Goal: Information Seeking & Learning: Learn about a topic

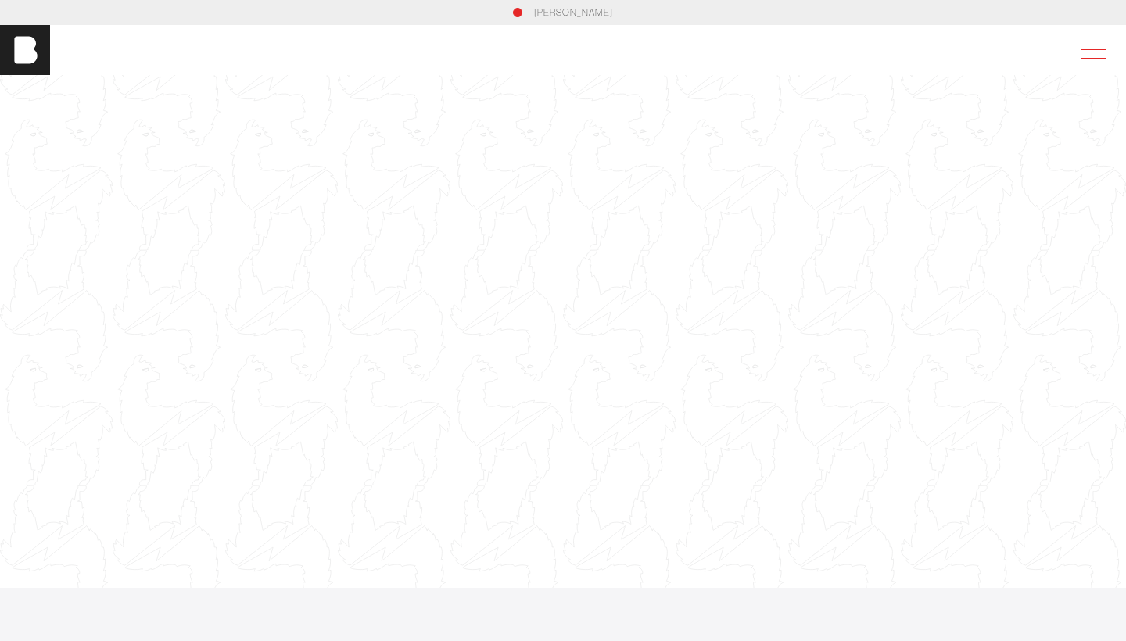
click at [1084, 56] on span at bounding box center [1090, 50] width 36 height 28
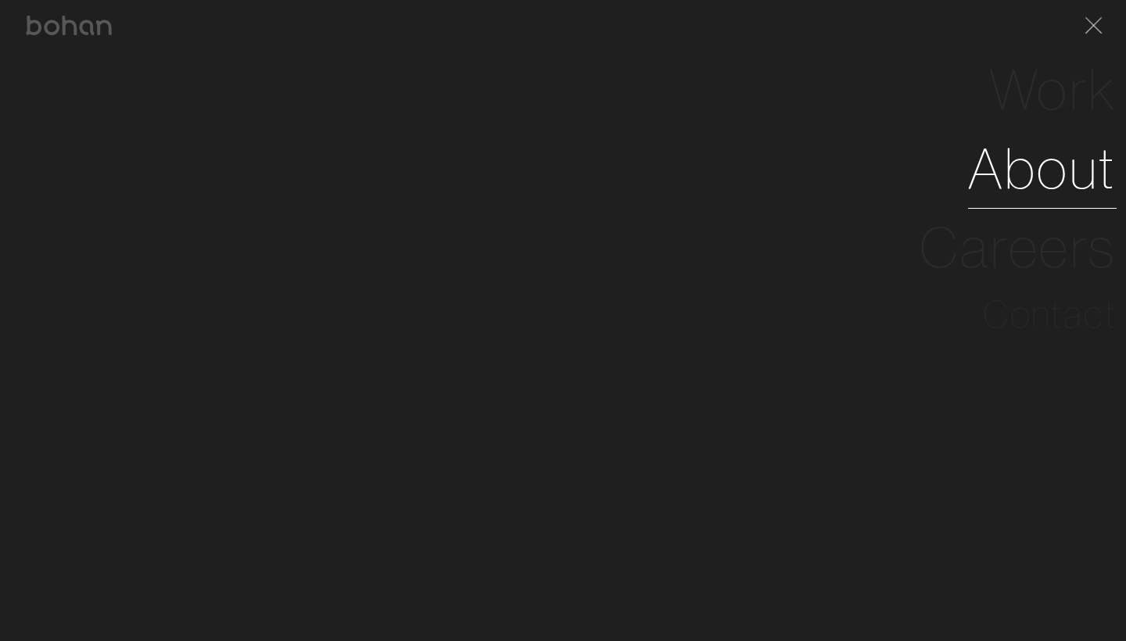
click at [1023, 151] on link "About" at bounding box center [1042, 168] width 149 height 79
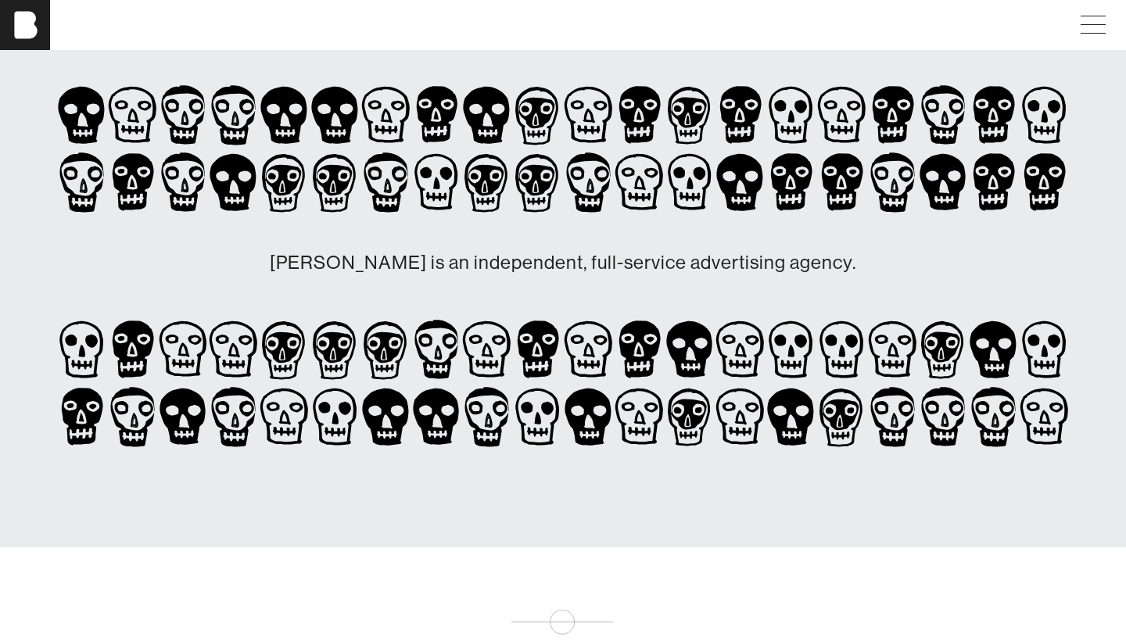
scroll to position [96, 0]
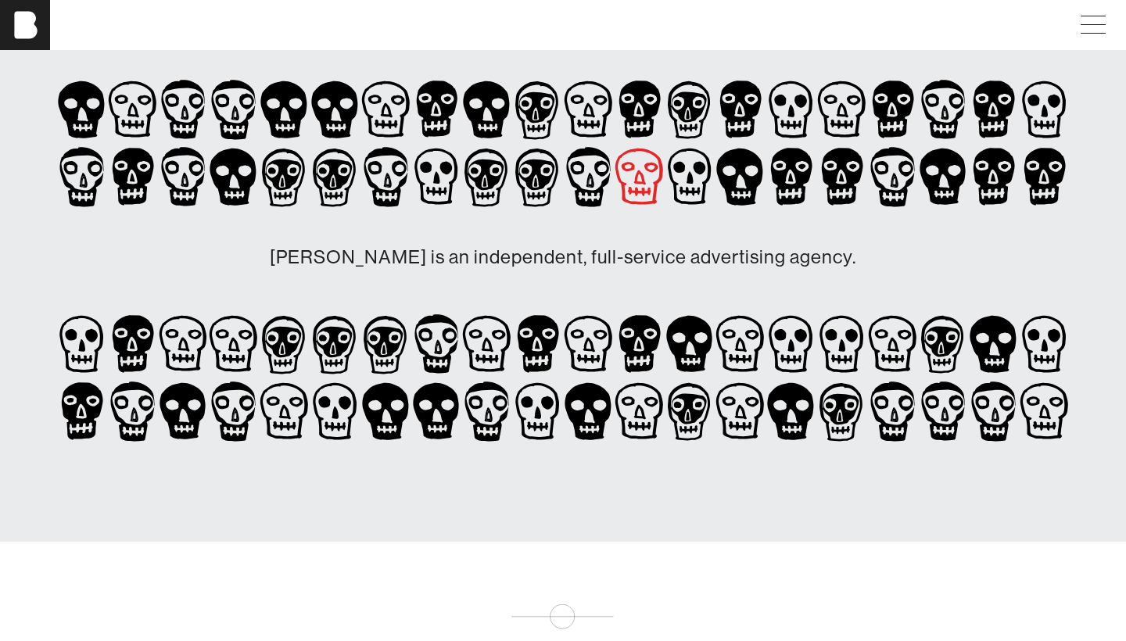
click at [644, 167] on icon at bounding box center [639, 176] width 51 height 67
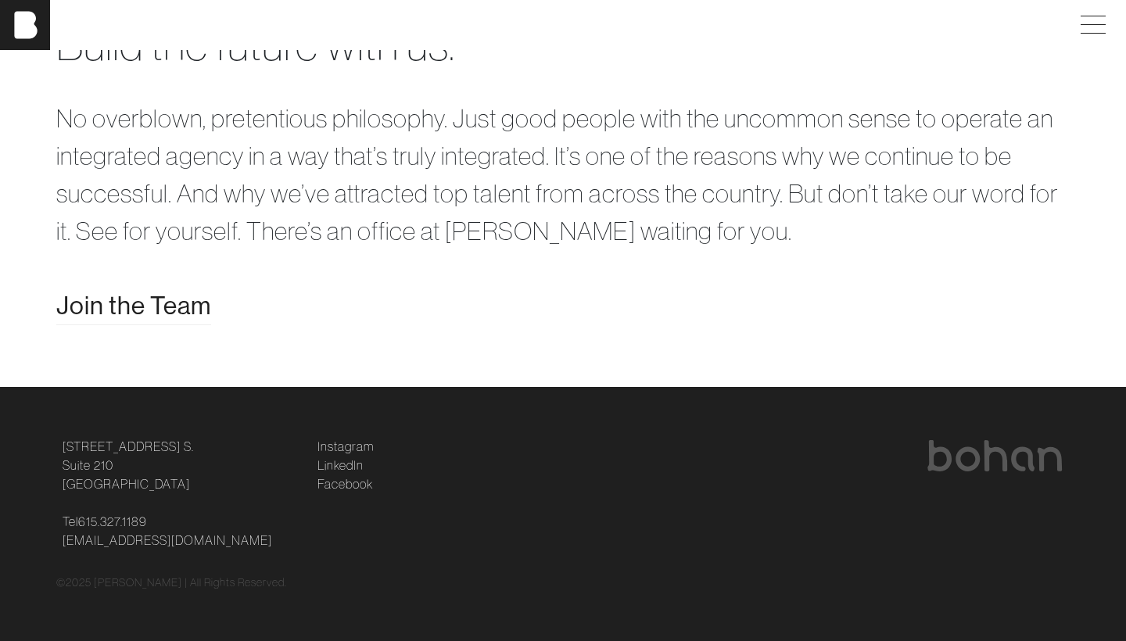
scroll to position [3065, 0]
click at [201, 296] on span "Join the Team" at bounding box center [133, 306] width 155 height 38
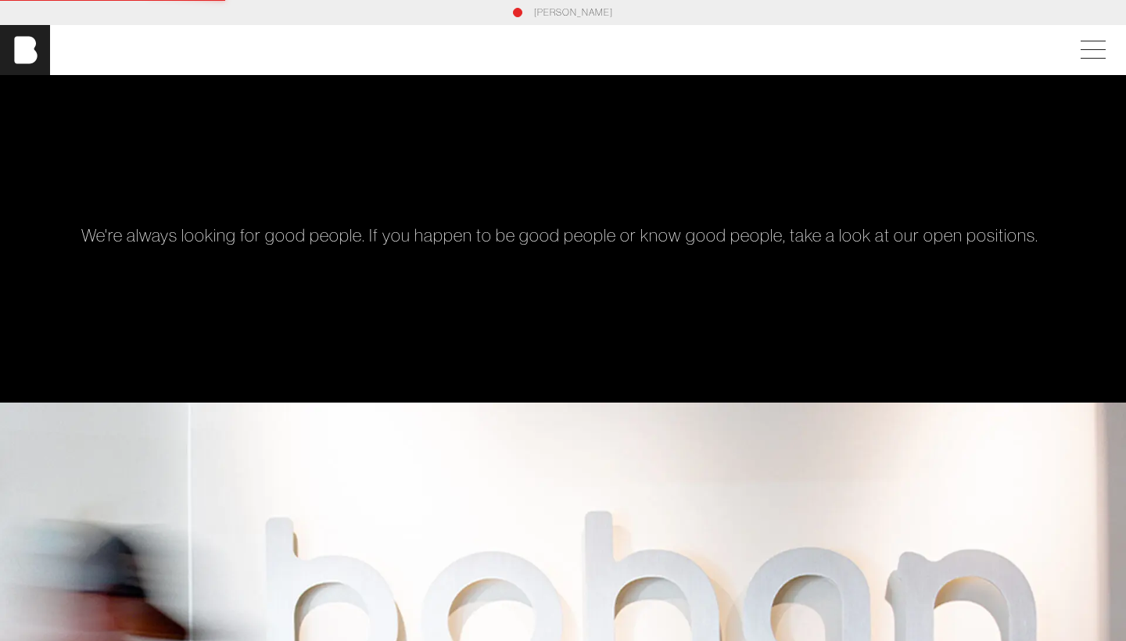
click at [201, 296] on div "We're always looking for good people. If you happen to be good people or know g…" at bounding box center [562, 239] width 1013 height 328
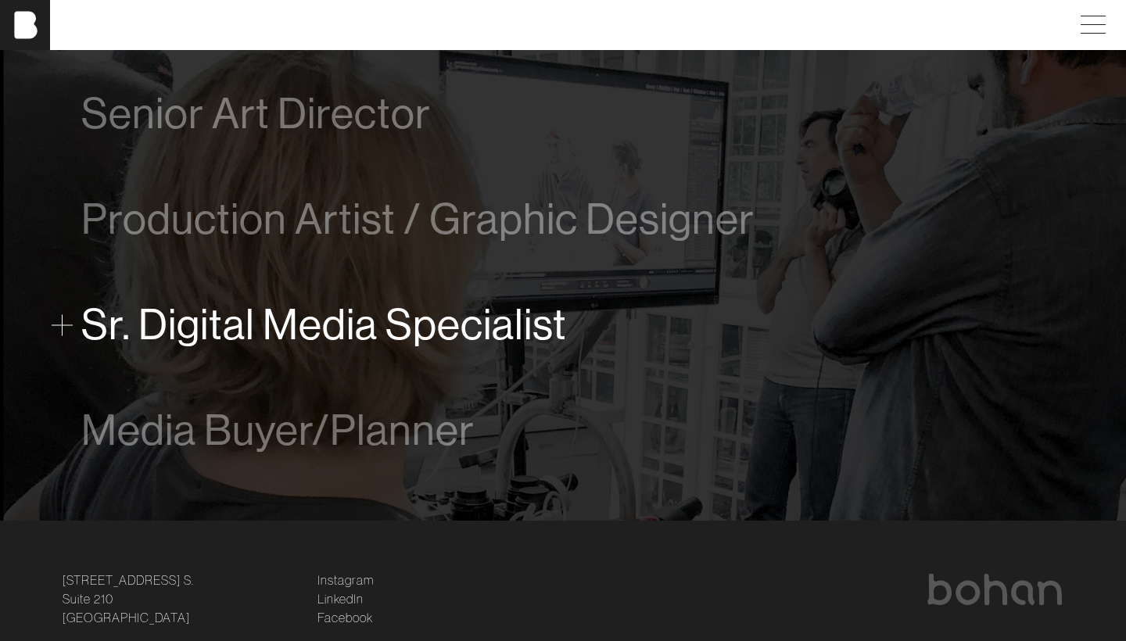
scroll to position [1006, 0]
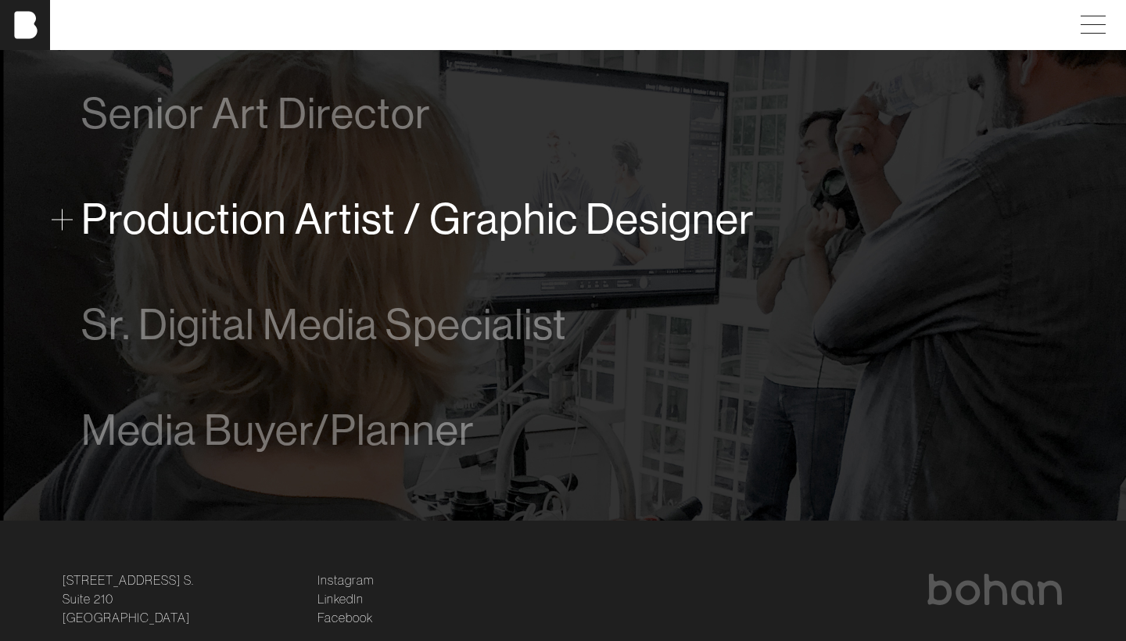
click at [240, 241] on span "Production Artist / Graphic Designer" at bounding box center [417, 219] width 673 height 48
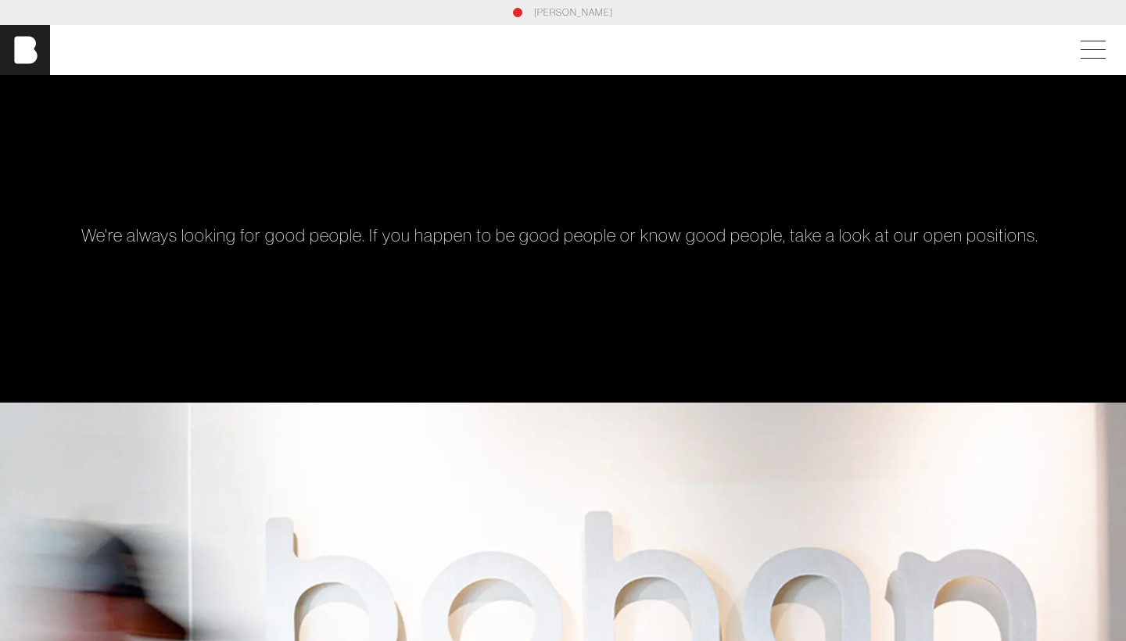
scroll to position [0, 0]
